Goal: Information Seeking & Learning: Learn about a topic

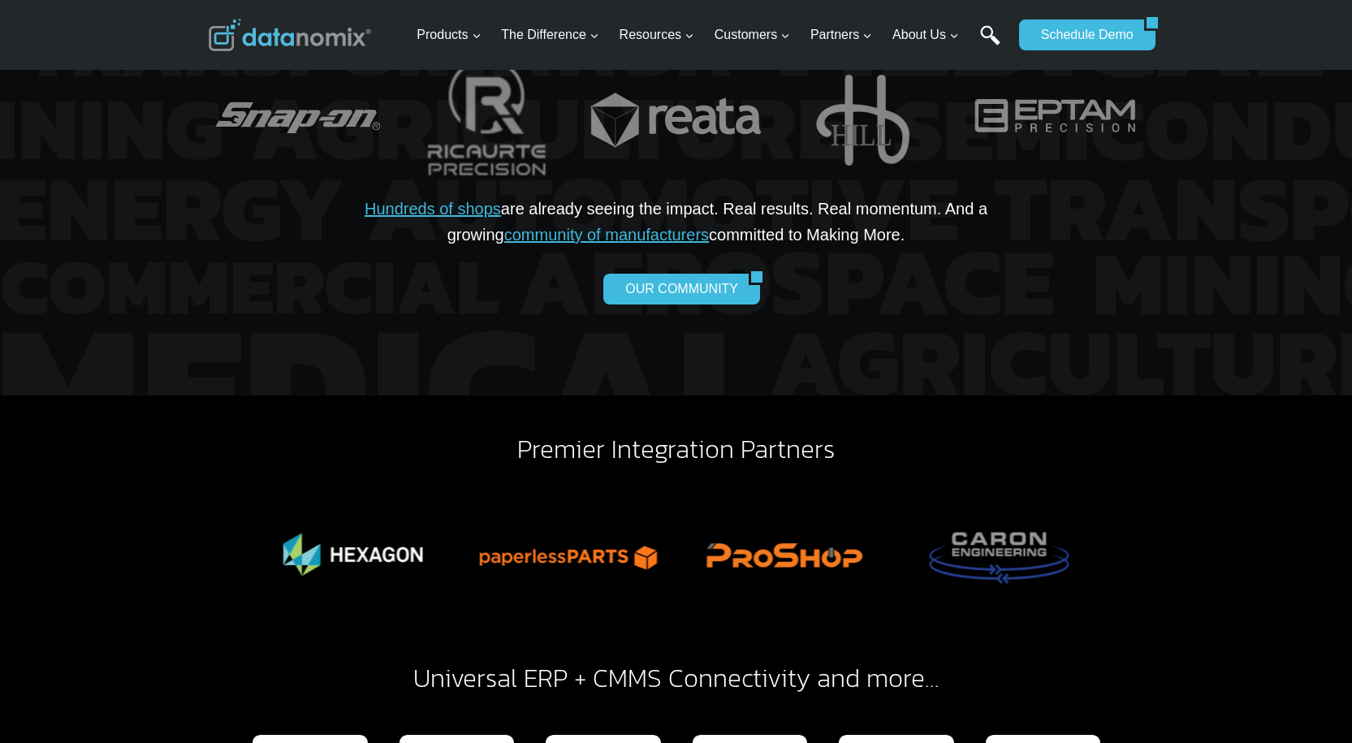
click at [977, 46] on ul "Products Expand Data-Powered Production TM Production Monitoring G-Code Cloud +…" at bounding box center [710, 35] width 601 height 53
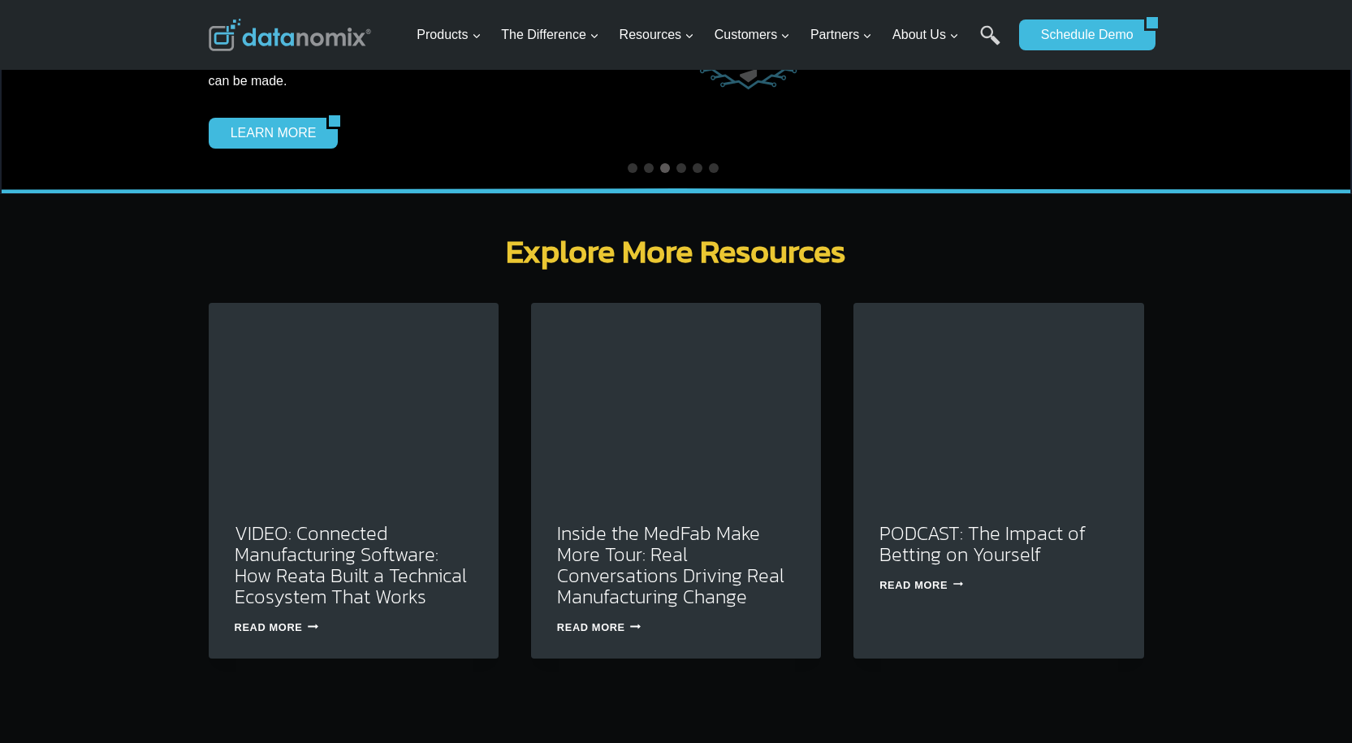
scroll to position [4871, 0]
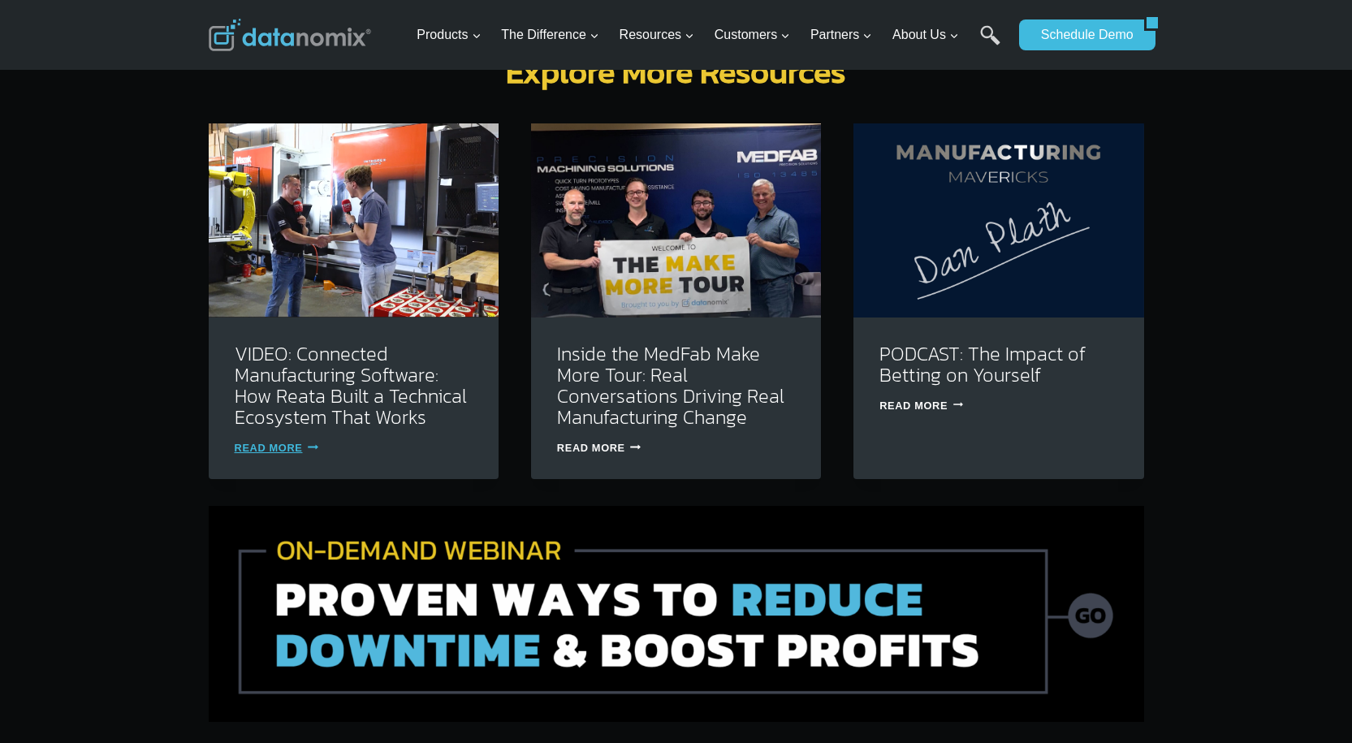
click at [296, 442] on link "Read More VIDEO: Connected Manufacturing Software: How Reata Built a Technical …" at bounding box center [277, 448] width 84 height 12
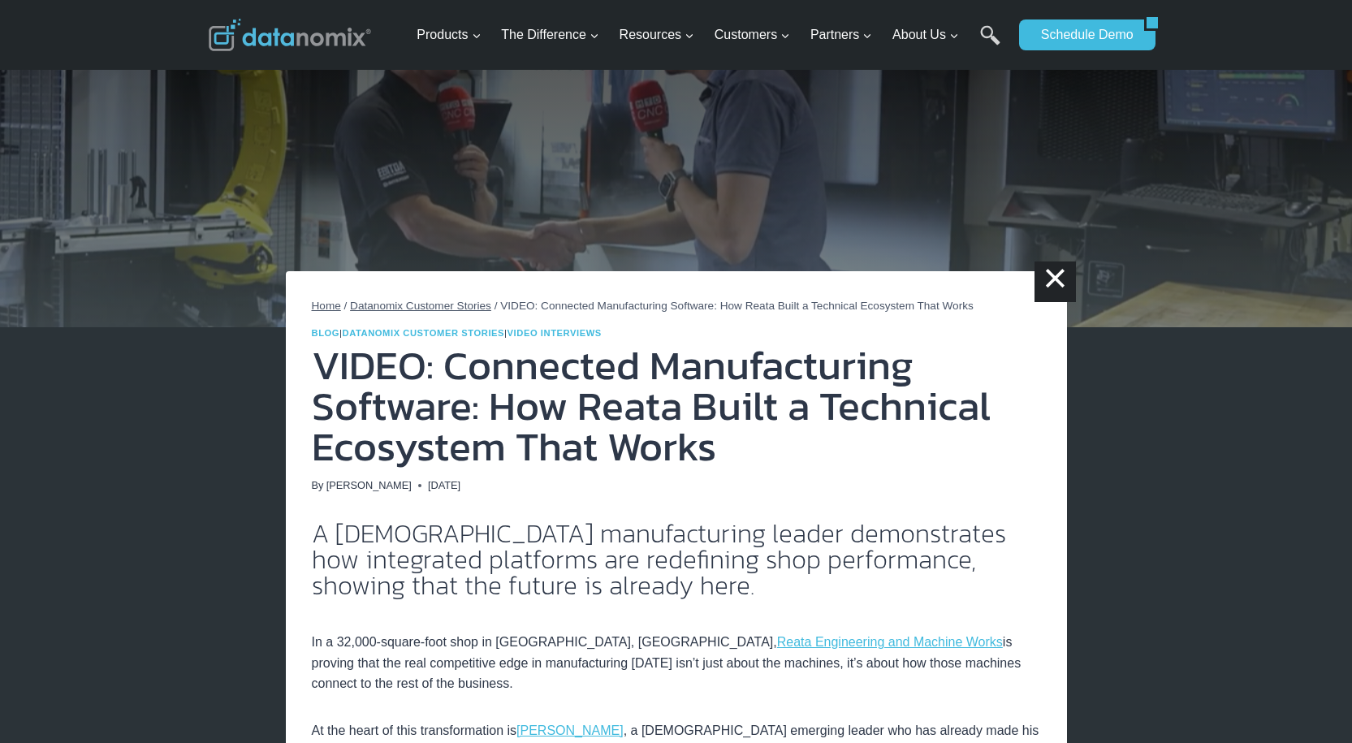
click at [317, 304] on span "Home" at bounding box center [326, 306] width 29 height 12
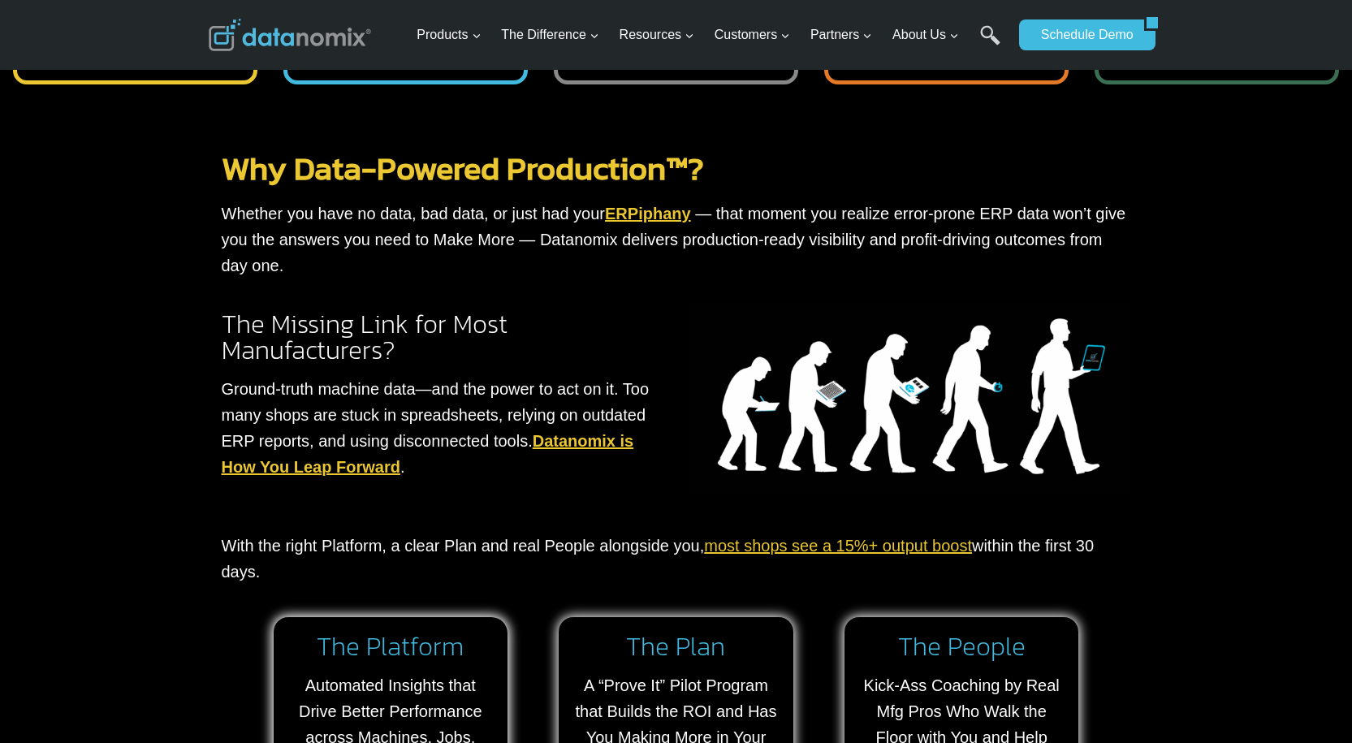
scroll to position [812, 0]
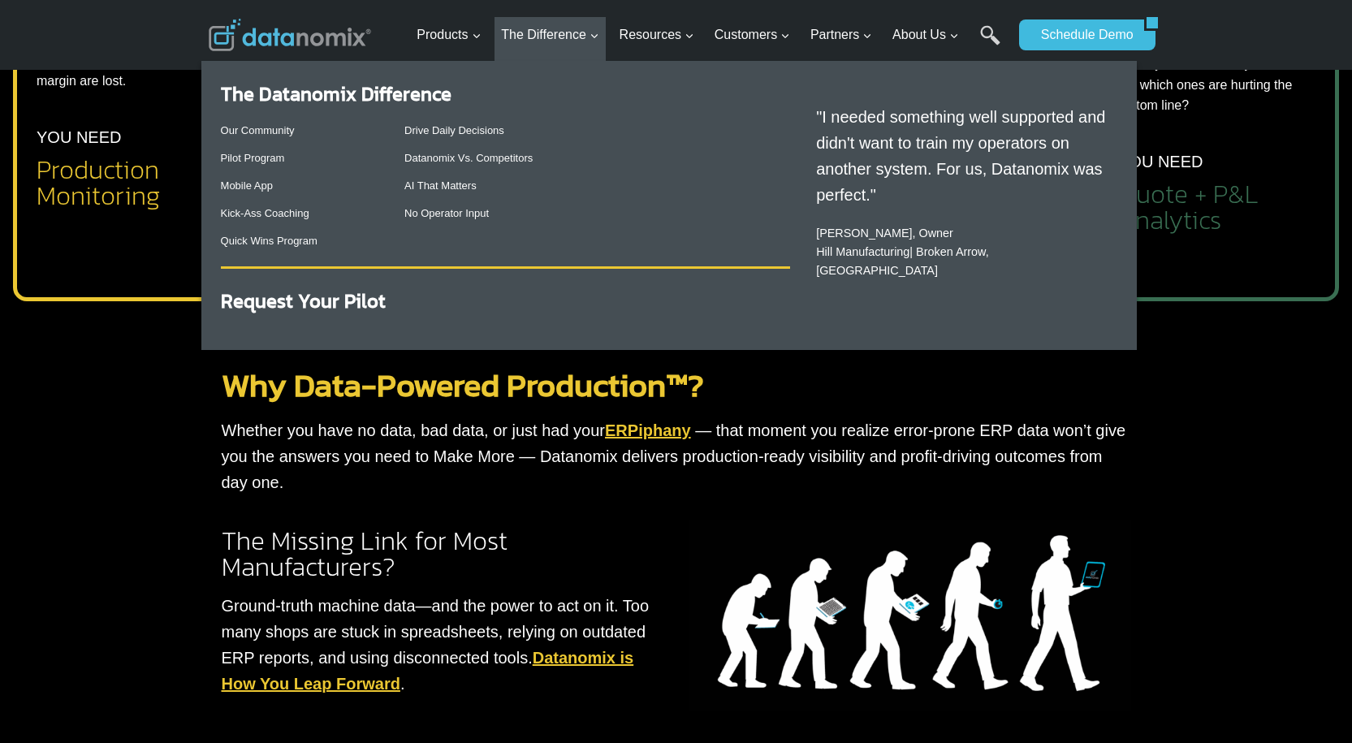
click at [436, 143] on div "Drive Daily Decisions Datanomix Vs. Competitors AI That Matters No Operator Inp…" at bounding box center [597, 172] width 386 height 120
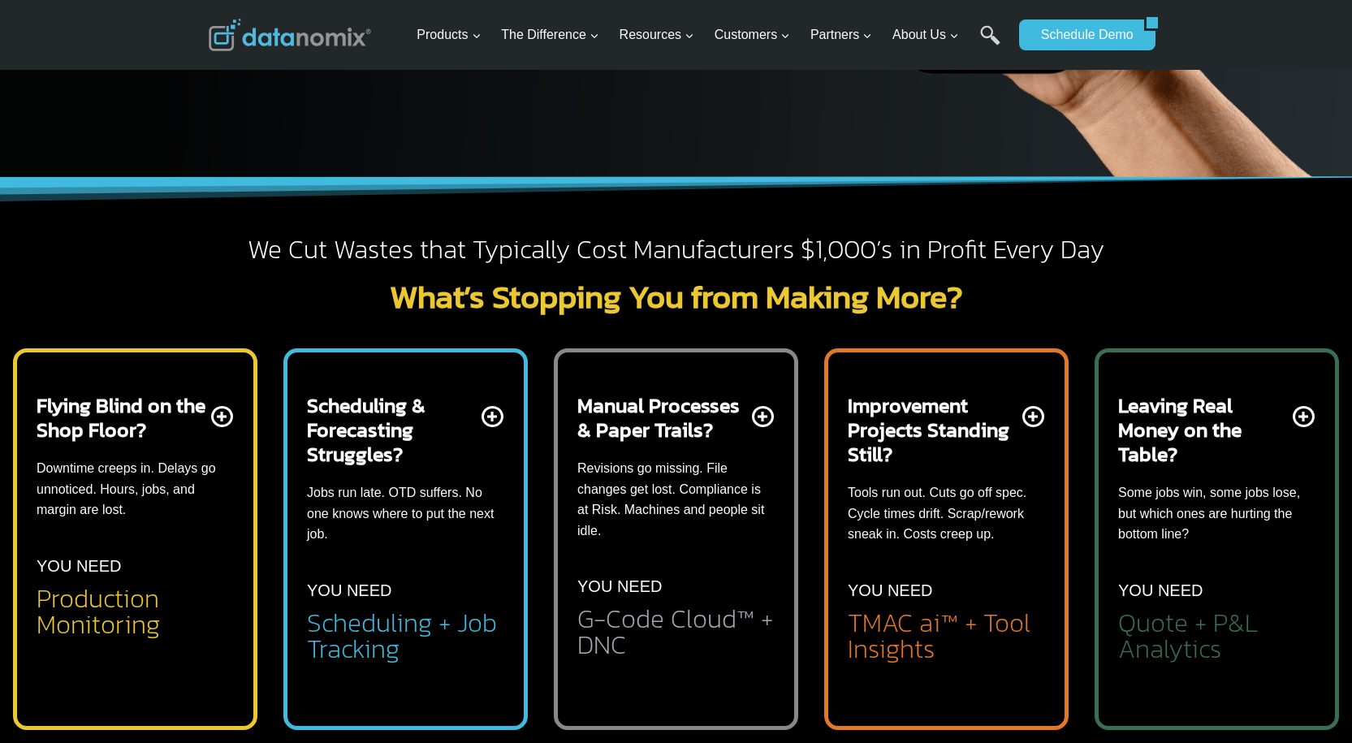
scroll to position [325, 0]
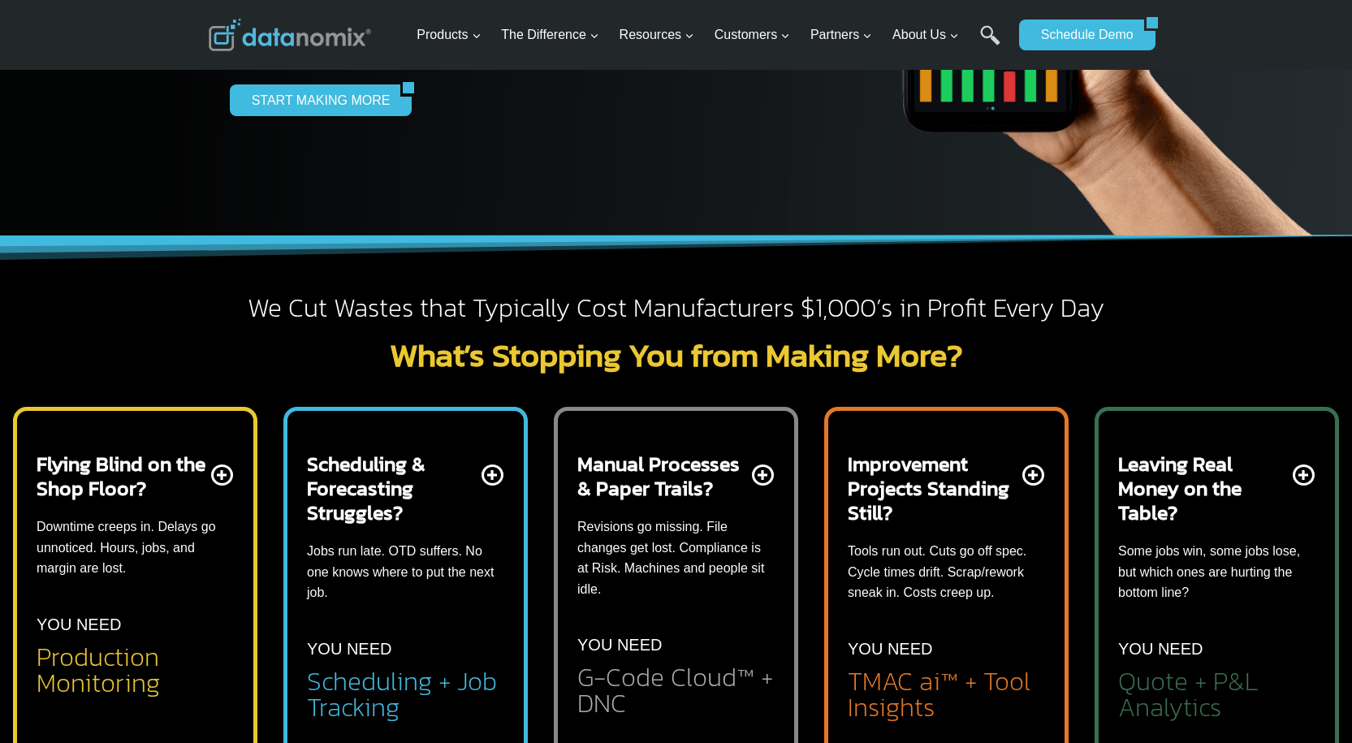
click at [986, 673] on h2 "TMAC ai™ + Tool Insights" at bounding box center [946, 694] width 197 height 52
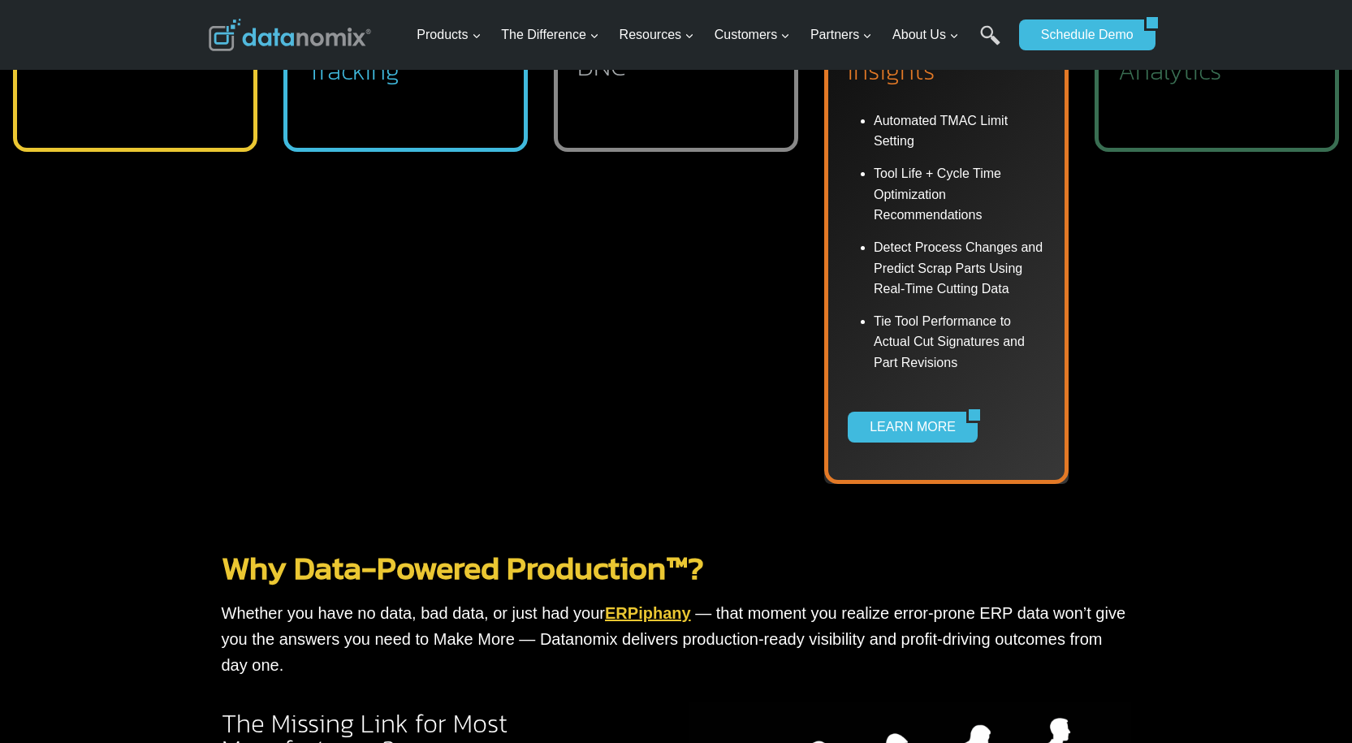
scroll to position [974, 0]
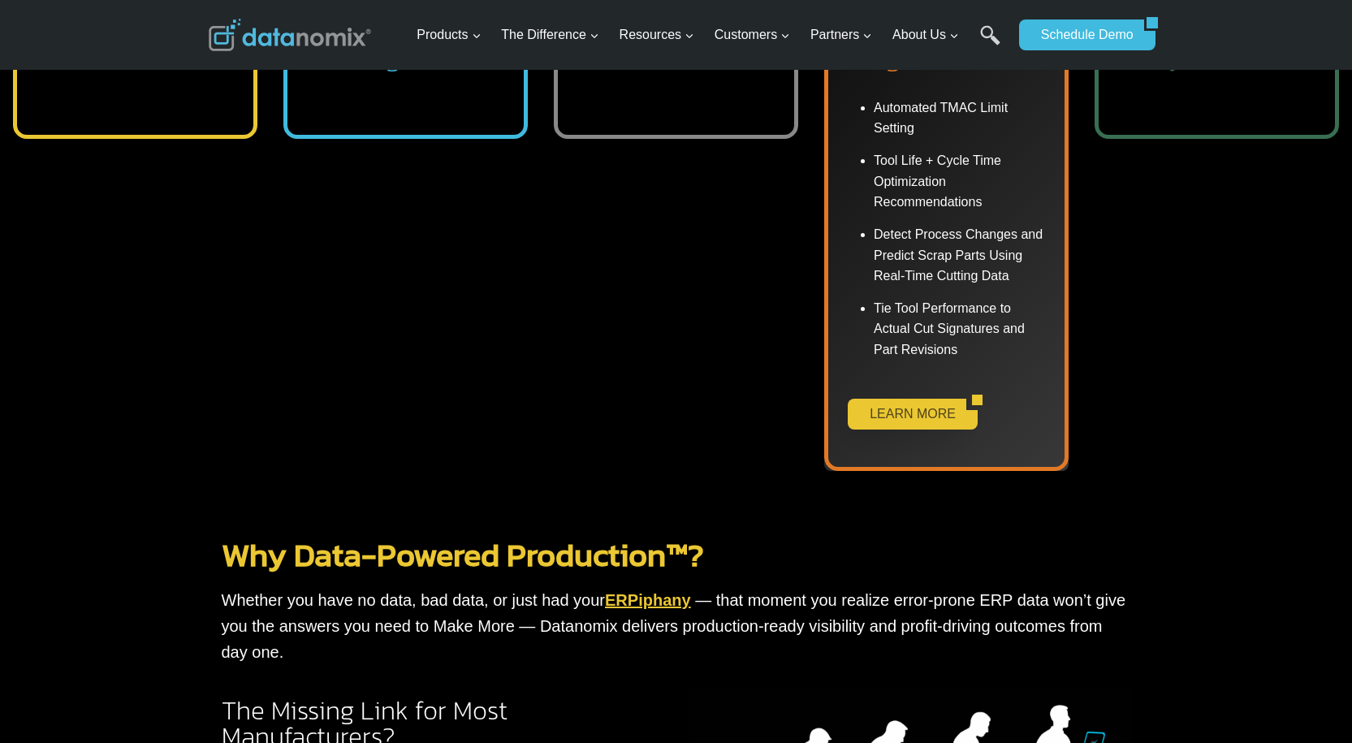
click at [911, 421] on link "LEARN MORE" at bounding box center [907, 414] width 119 height 31
